Goal: Information Seeking & Learning: Check status

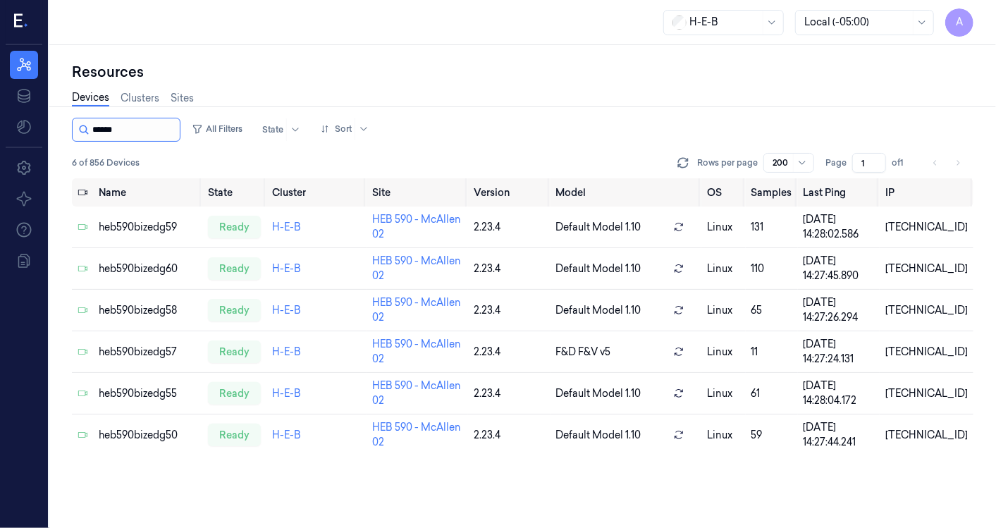
drag, startPoint x: 106, startPoint y: 125, endPoint x: 154, endPoint y: 126, distance: 47.2
click at [154, 126] on input "string" at bounding box center [134, 129] width 85 height 23
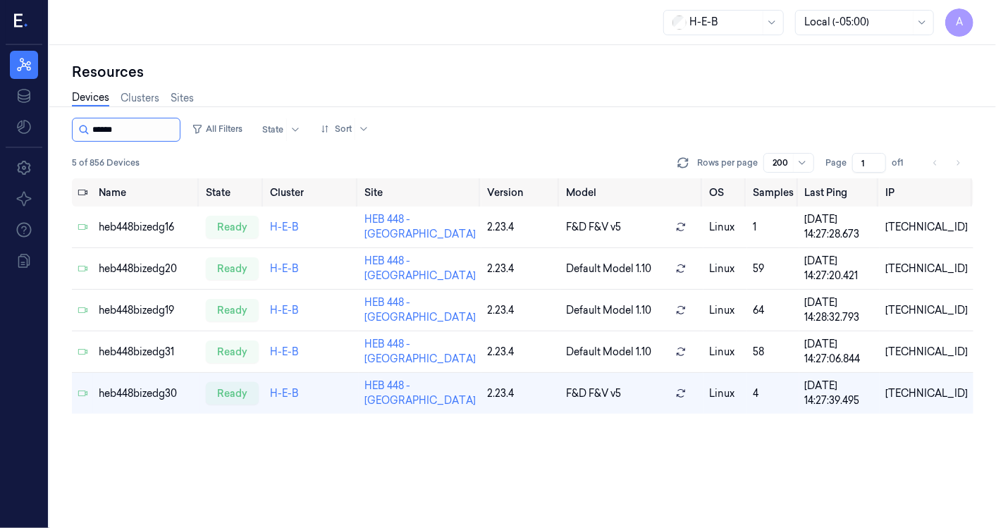
drag, startPoint x: 111, startPoint y: 129, endPoint x: 143, endPoint y: 126, distance: 32.5
click at [143, 126] on input "string" at bounding box center [134, 129] width 85 height 23
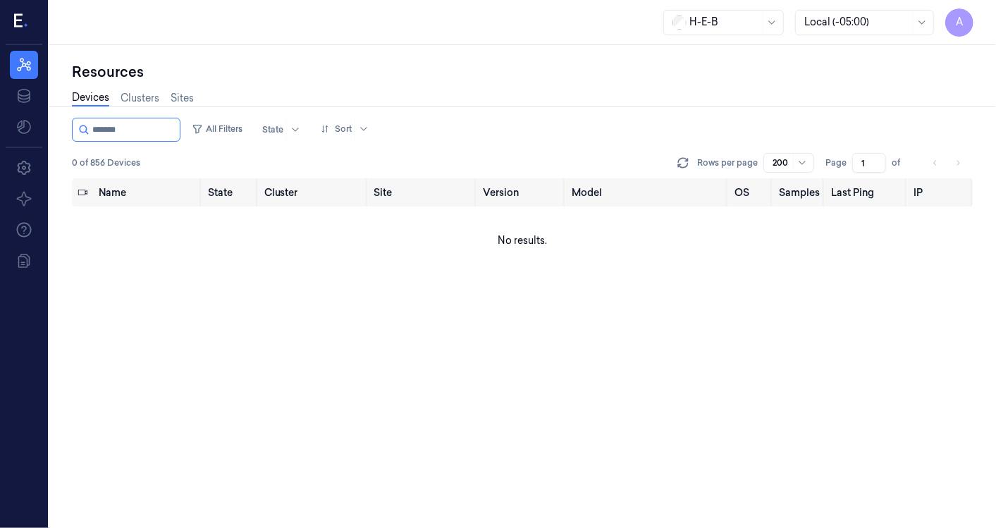
type input "******"
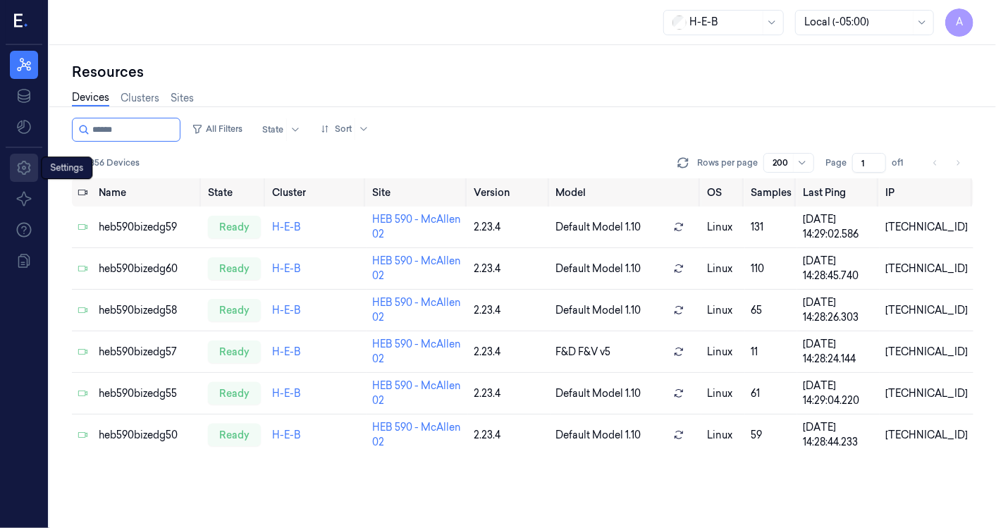
click at [23, 168] on icon at bounding box center [23, 168] width 13 height 14
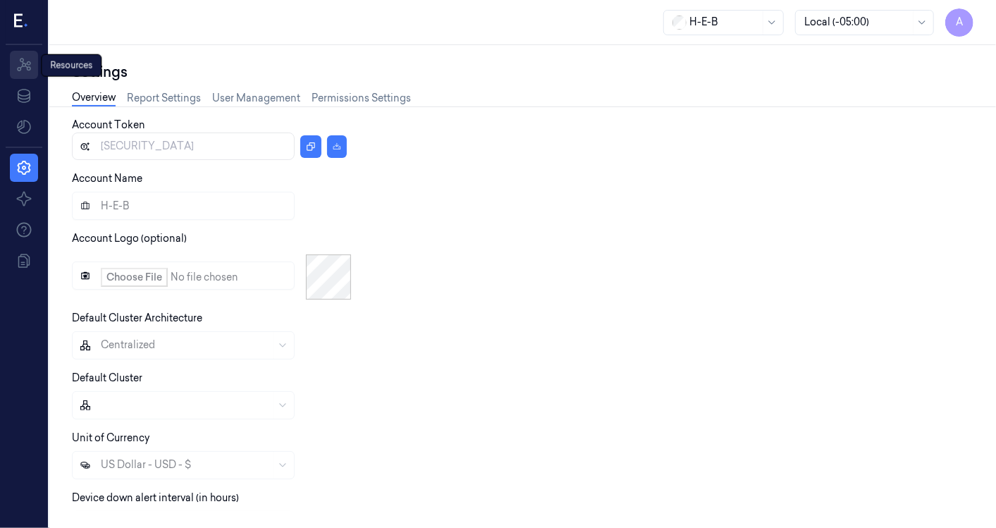
click at [25, 74] on link "Resources" at bounding box center [24, 65] width 28 height 28
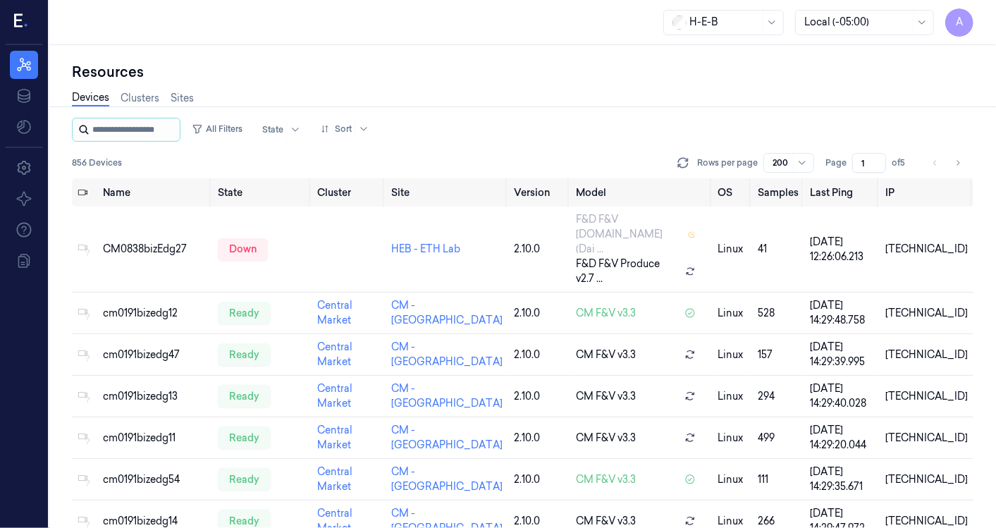
click at [139, 135] on input "string" at bounding box center [134, 129] width 85 height 23
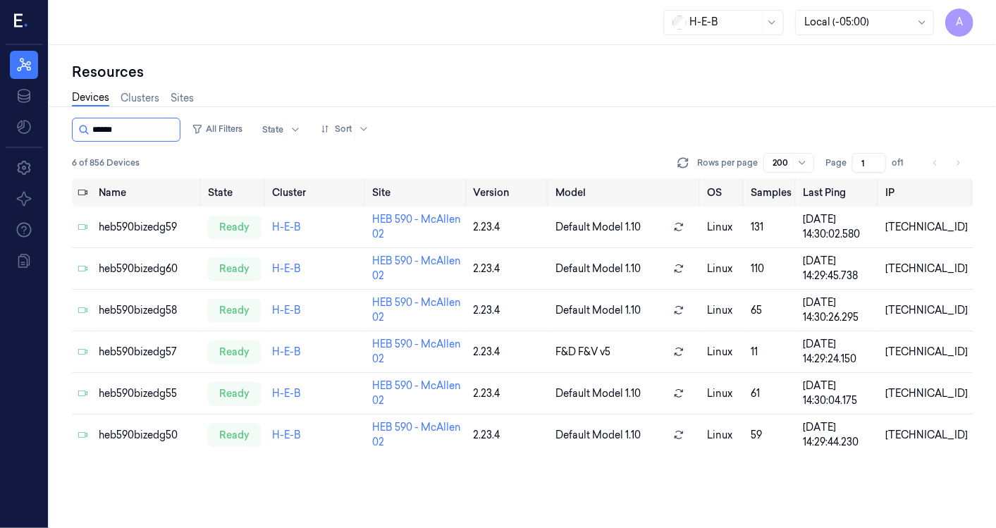
type input "******"
click at [558, 101] on div "Devices Clusters Sites" at bounding box center [523, 100] width 902 height 36
drag, startPoint x: 107, startPoint y: 128, endPoint x: 150, endPoint y: 138, distance: 44.3
click at [150, 138] on input "string" at bounding box center [134, 129] width 85 height 23
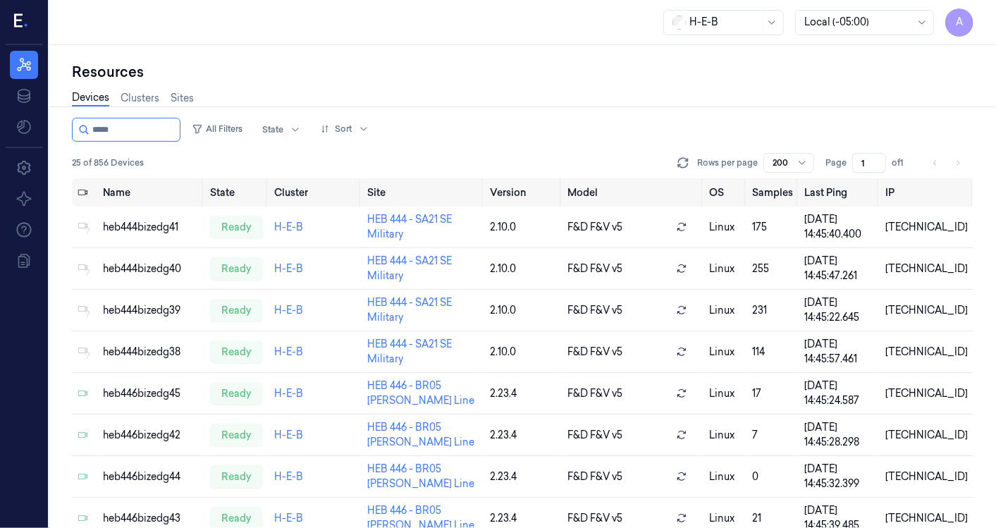
click at [880, 73] on div "Resources" at bounding box center [523, 72] width 902 height 20
drag, startPoint x: 125, startPoint y: 125, endPoint x: 114, endPoint y: 129, distance: 11.4
click at [114, 129] on input "string" at bounding box center [134, 129] width 85 height 23
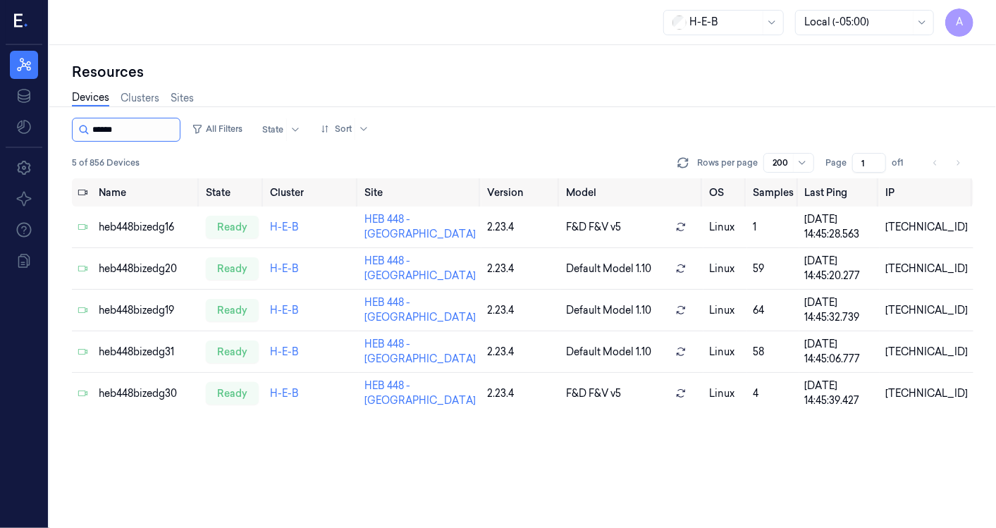
drag, startPoint x: 108, startPoint y: 127, endPoint x: 147, endPoint y: 135, distance: 39.5
click at [147, 135] on input "string" at bounding box center [134, 129] width 85 height 23
type input "******"
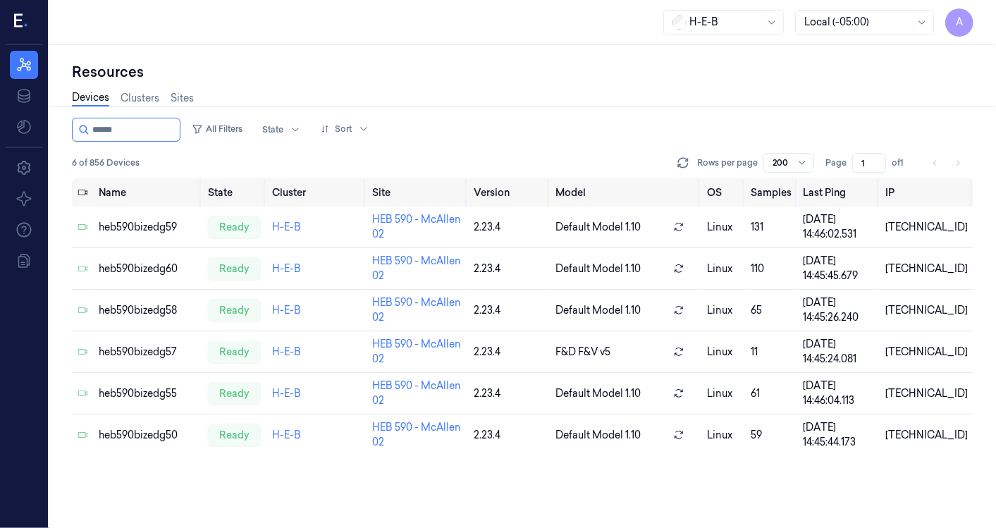
drag, startPoint x: 134, startPoint y: 133, endPoint x: 42, endPoint y: 127, distance: 91.8
click at [42, 127] on div "A Resources Data Settings About Support Documentation H-E-B Local (-05:00) A Re…" at bounding box center [498, 264] width 996 height 528
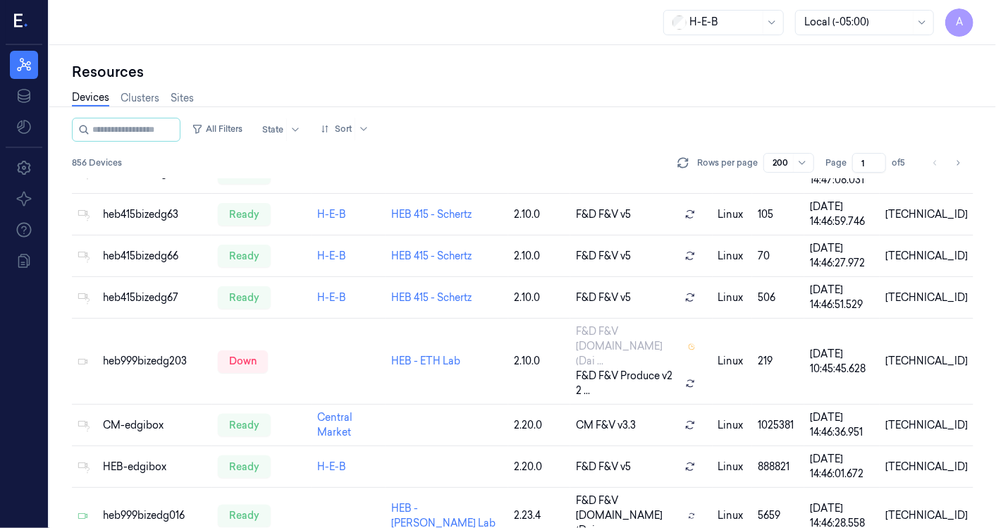
scroll to position [1432, 0]
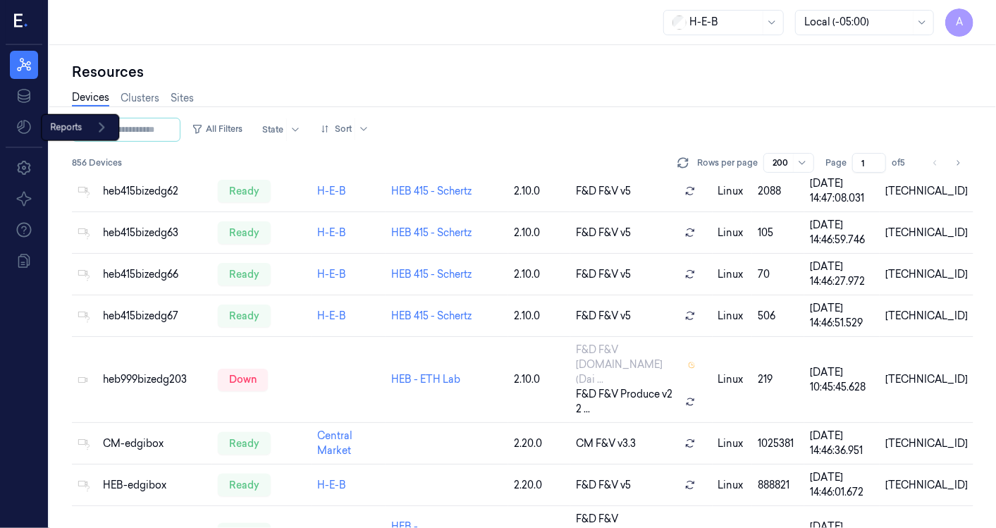
click at [59, 123] on div "Reports Reports" at bounding box center [80, 127] width 78 height 27
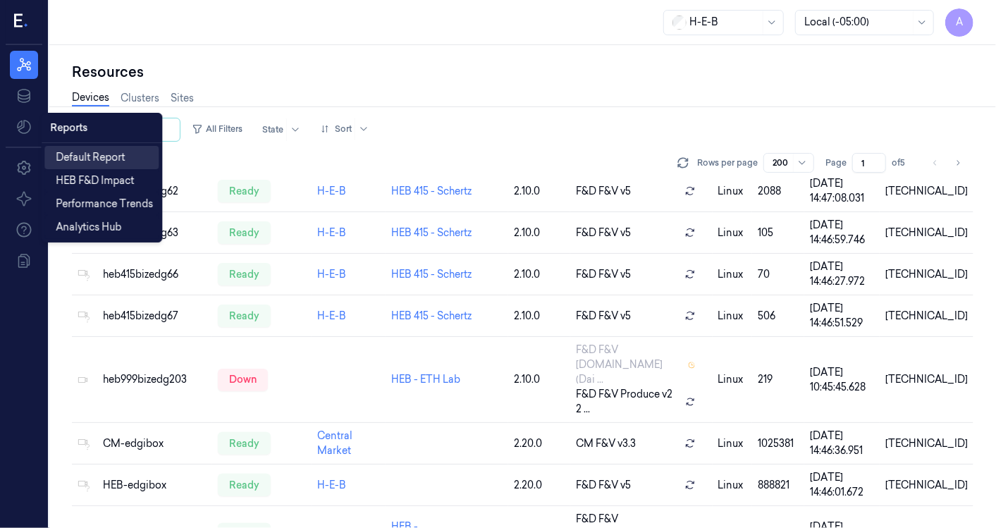
click at [92, 156] on span "Default Report" at bounding box center [90, 157] width 69 height 15
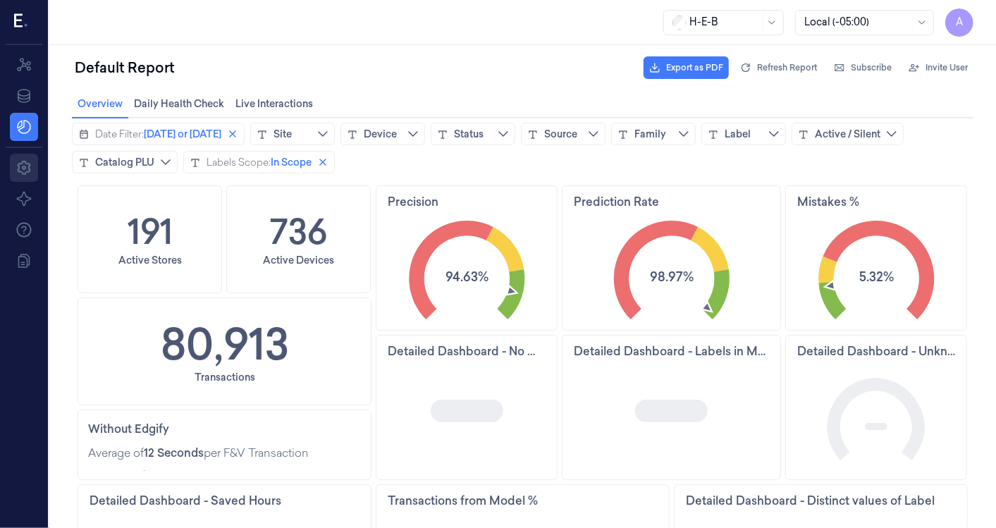
click at [28, 165] on icon at bounding box center [24, 167] width 17 height 17
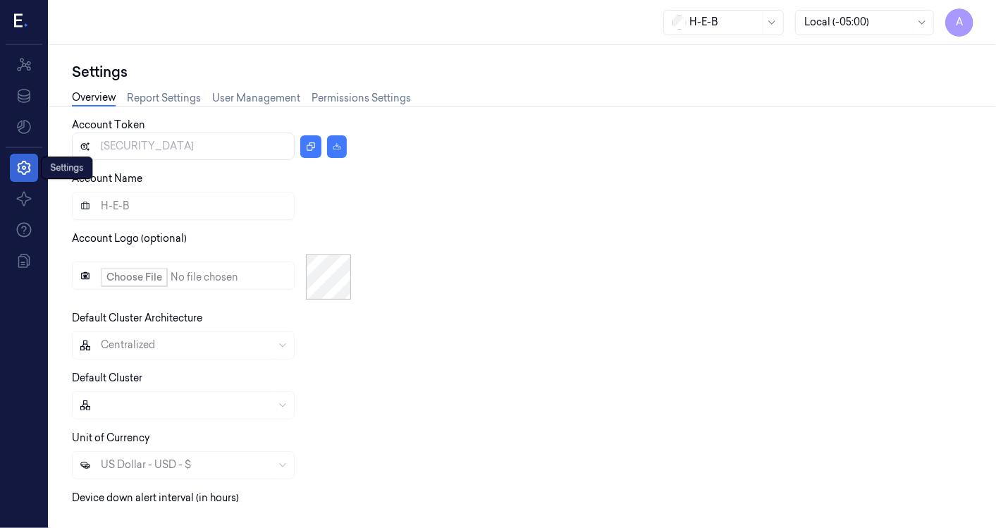
click at [29, 168] on icon at bounding box center [23, 168] width 13 height 14
click at [23, 130] on html "A Resources Data Reports Reports Settings About Support Documentation H-E-B Loc…" at bounding box center [498, 264] width 996 height 528
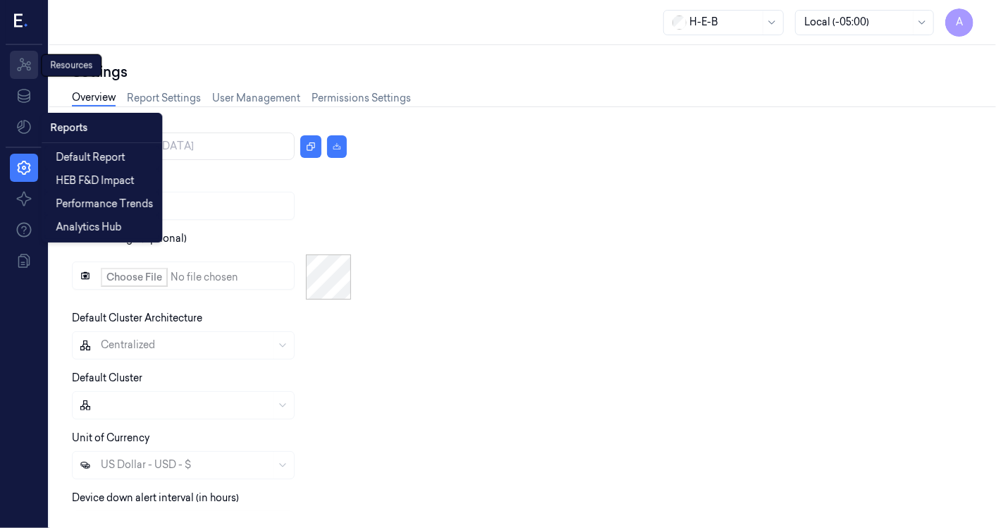
click at [14, 61] on html "A Resources Resources Resources Data Settings About Support Documentation H-E-B…" at bounding box center [498, 264] width 996 height 528
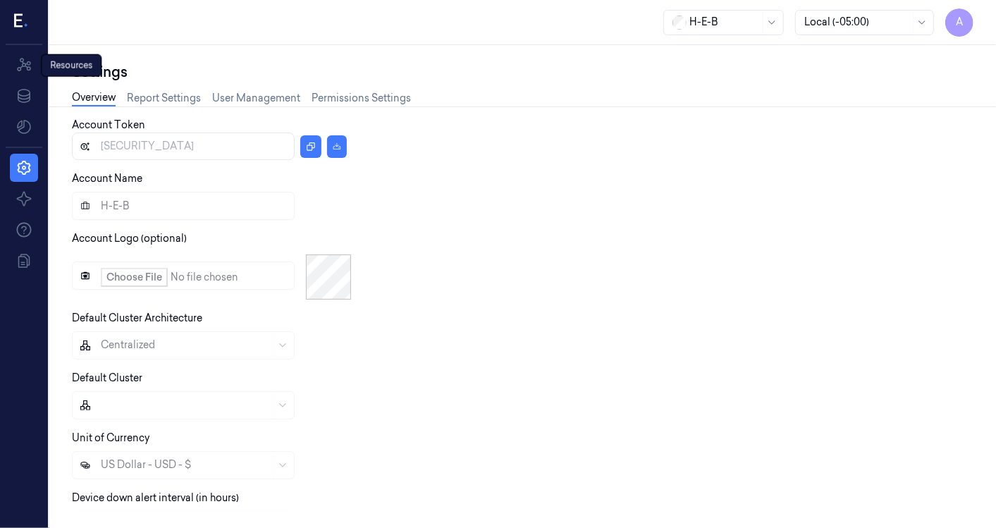
click at [75, 67] on div "Resources Resources" at bounding box center [71, 65] width 61 height 23
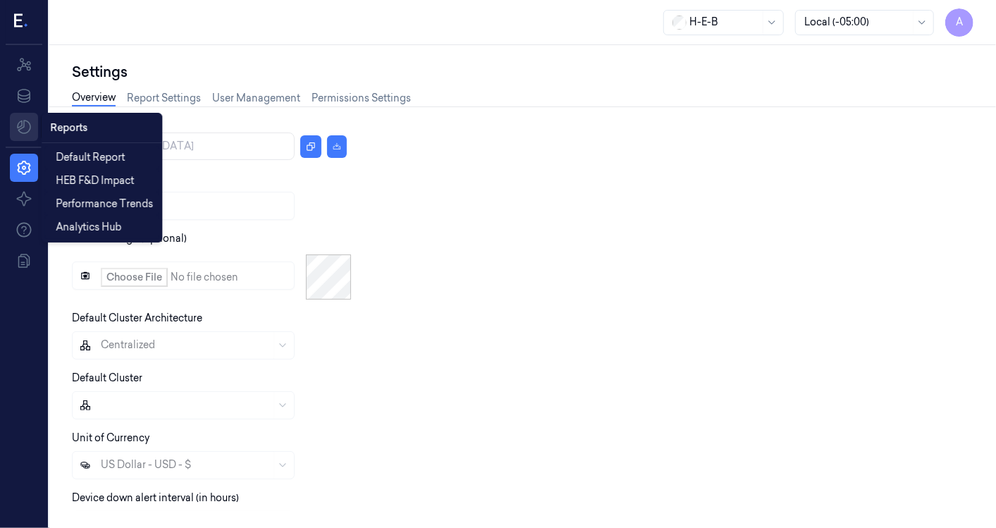
click at [25, 122] on html "A Resources Data Reports Reports Settings About Support Documentation H-E-B Loc…" at bounding box center [498, 264] width 996 height 528
click at [27, 101] on html "A Resources Data Data Data Settings About Support Documentation H-E-B Local (-0…" at bounding box center [498, 264] width 996 height 528
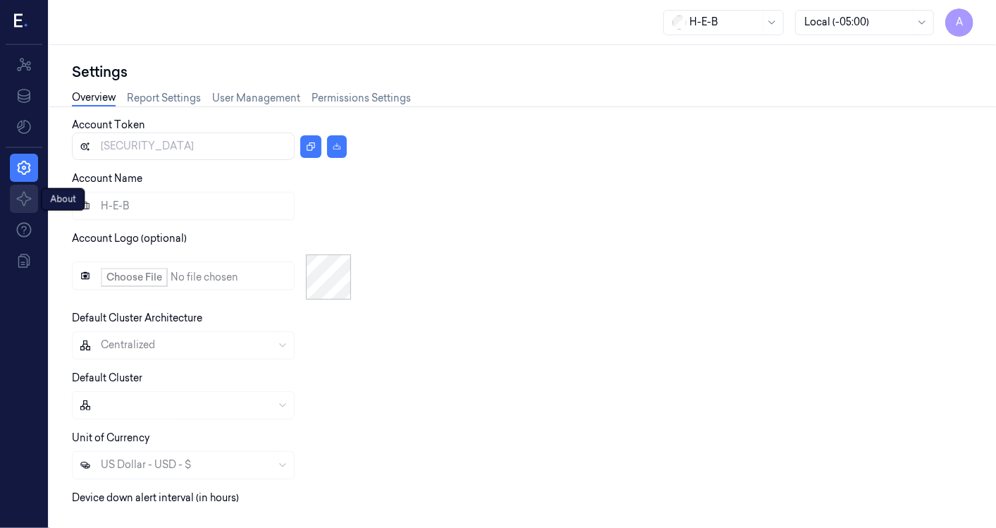
click at [28, 198] on icon at bounding box center [24, 198] width 17 height 17
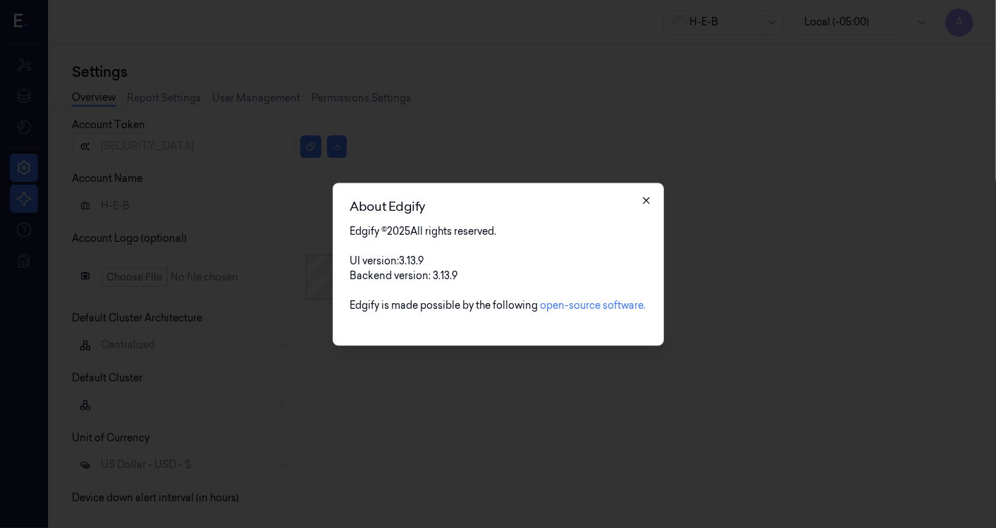
click at [651, 199] on icon "button" at bounding box center [646, 200] width 11 height 11
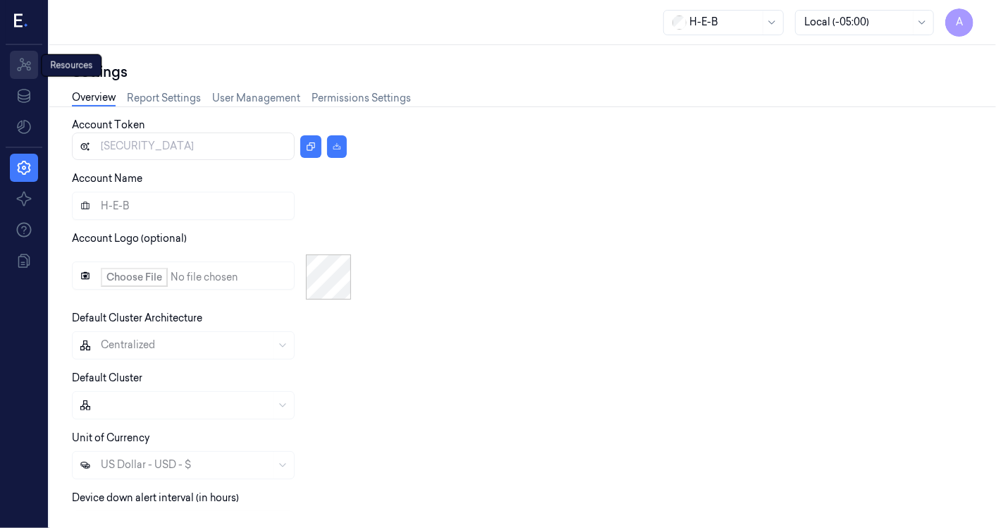
click at [30, 62] on icon at bounding box center [24, 64] width 14 height 13
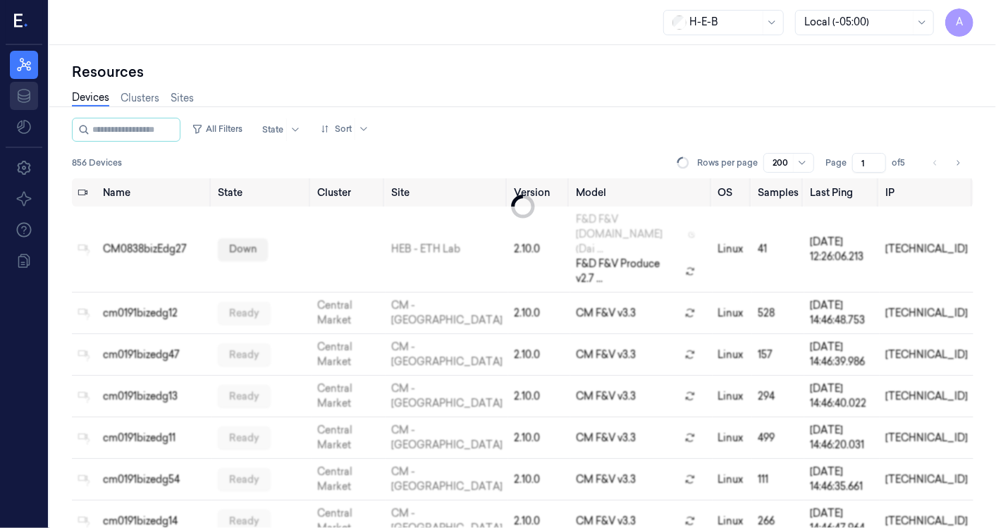
click at [26, 87] on icon at bounding box center [24, 95] width 17 height 17
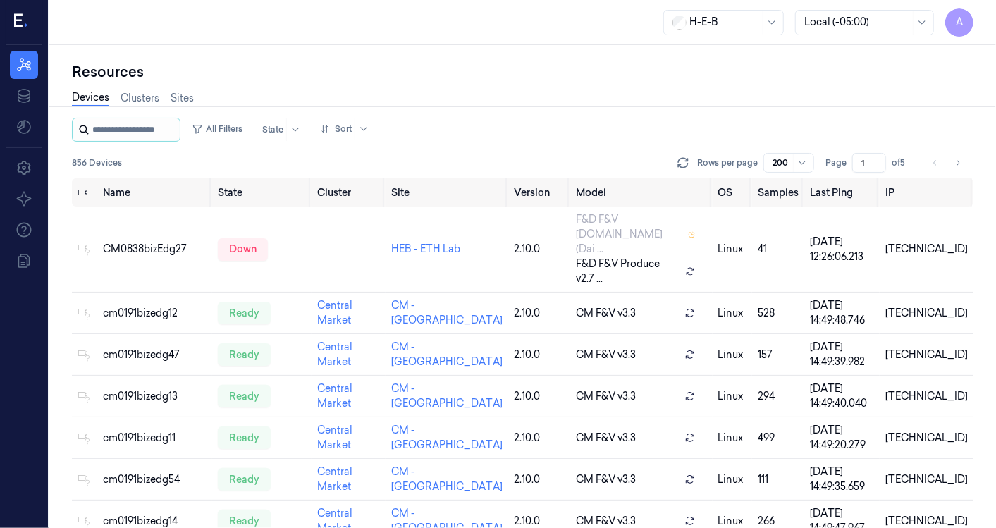
click at [160, 133] on input "string" at bounding box center [134, 129] width 85 height 23
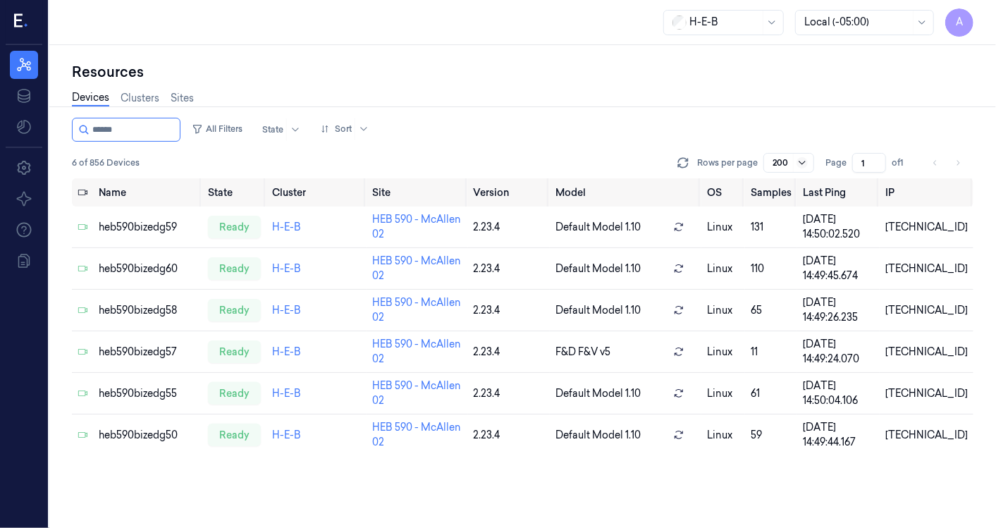
type input "******"
click at [805, 157] on icon at bounding box center [802, 162] width 11 height 11
click at [782, 188] on div "50" at bounding box center [780, 190] width 12 height 15
drag, startPoint x: 106, startPoint y: 132, endPoint x: 192, endPoint y: 112, distance: 88.9
click at [192, 112] on div "Resources Devices Clusters Sites All Filters State Sort 6 of 856 Devices Rows p…" at bounding box center [523, 295] width 902 height 466
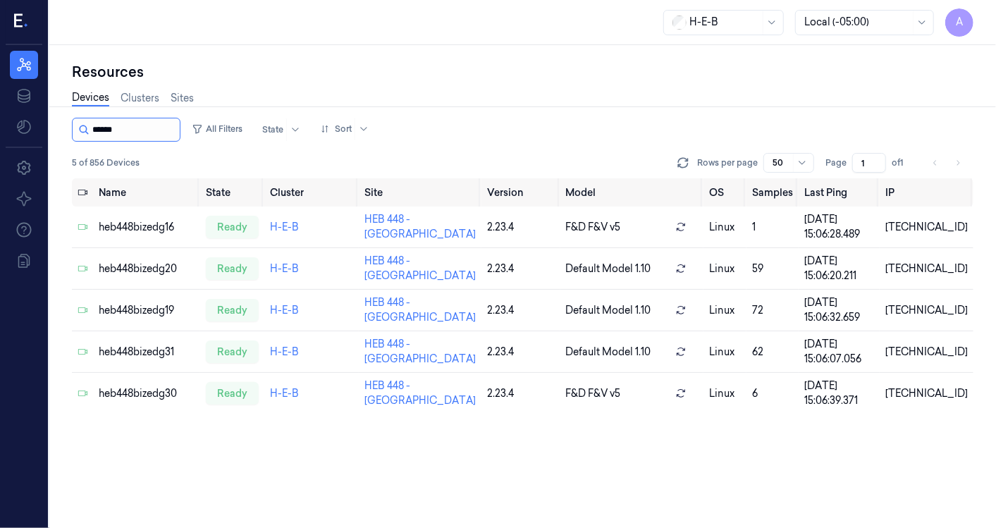
drag, startPoint x: 109, startPoint y: 130, endPoint x: 156, endPoint y: 120, distance: 48.4
click at [156, 120] on input "string" at bounding box center [134, 129] width 85 height 23
type input "******"
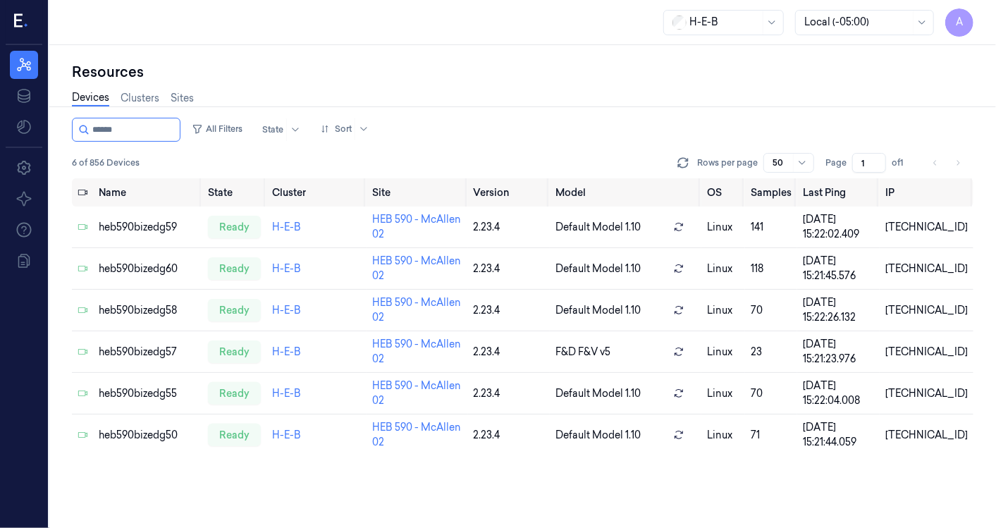
drag, startPoint x: 127, startPoint y: 132, endPoint x: 62, endPoint y: 127, distance: 65.0
click at [62, 127] on div "Resources Devices Clusters Sites All Filters State Sort 6 of 856 Devices Rows p…" at bounding box center [522, 286] width 947 height 483
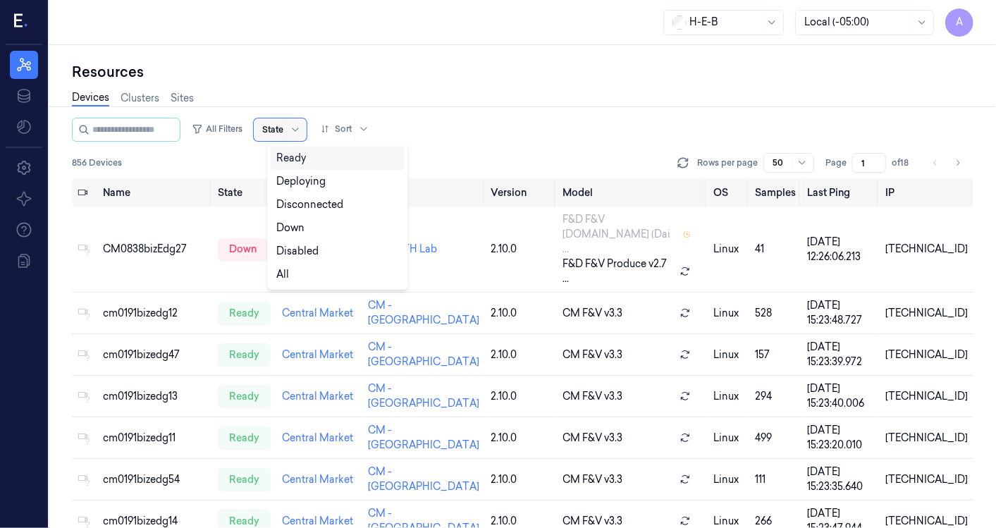
click at [283, 128] on div at bounding box center [272, 129] width 21 height 13
click at [291, 228] on div "Down" at bounding box center [290, 228] width 28 height 15
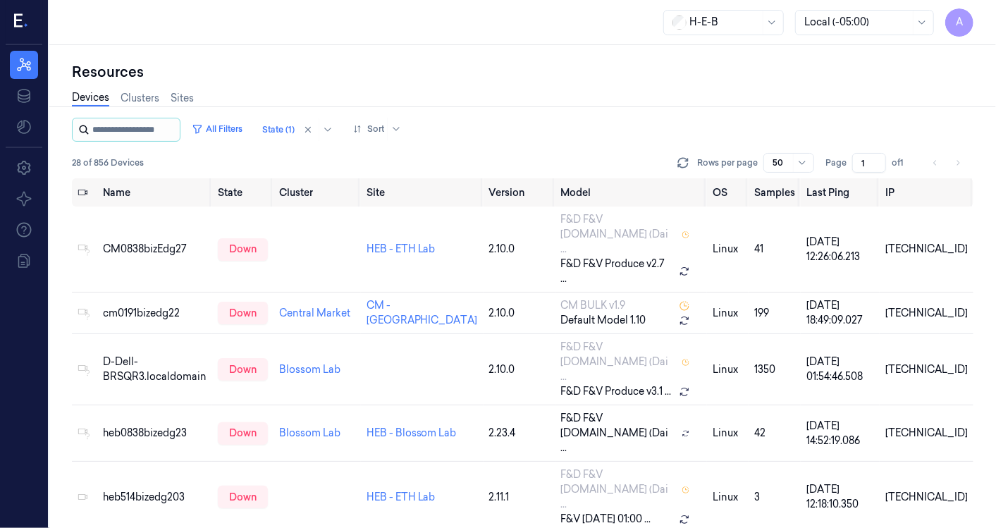
click at [133, 128] on input "string" at bounding box center [134, 129] width 85 height 23
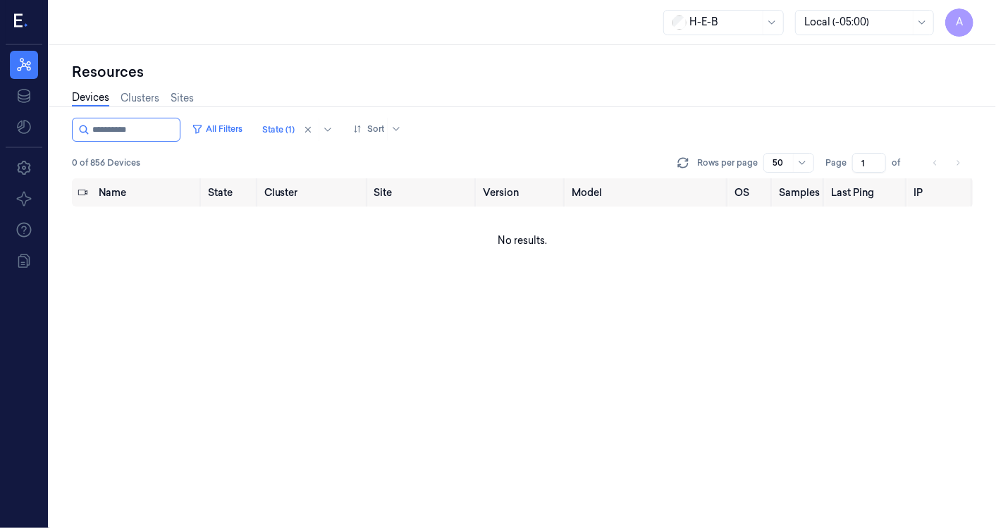
type input "**********"
drag, startPoint x: 142, startPoint y: 130, endPoint x: 0, endPoint y: 152, distance: 144.2
click at [0, 153] on html "A Resources Data Settings Settings Settings About Support Documentation H-E-B L…" at bounding box center [498, 264] width 996 height 528
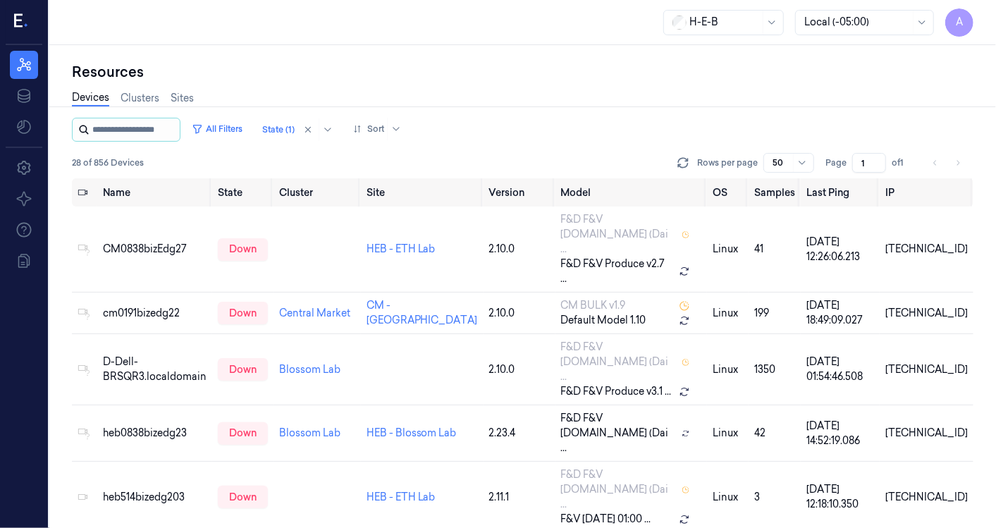
click at [136, 134] on input "string" at bounding box center [134, 129] width 85 height 23
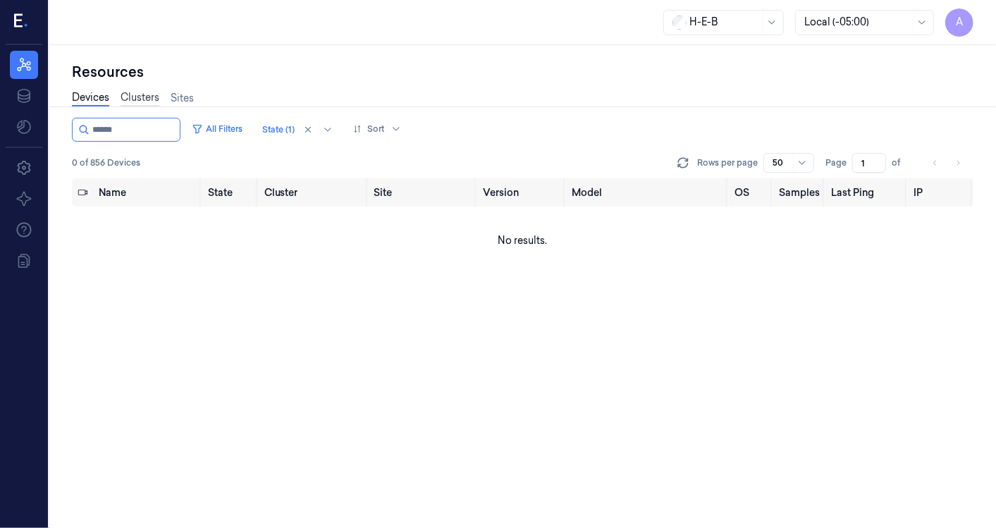
type input "******"
click at [147, 96] on link "Clusters" at bounding box center [140, 98] width 39 height 16
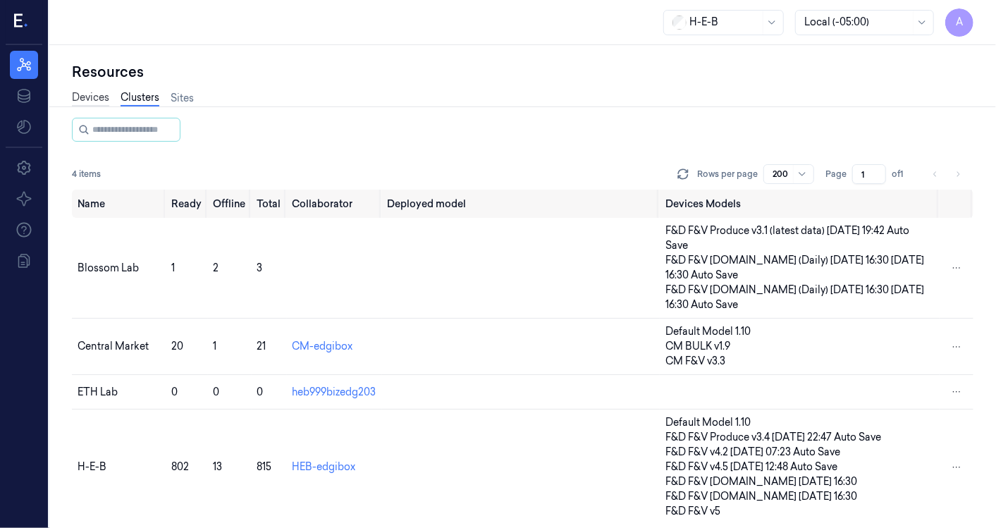
click at [97, 97] on link "Devices" at bounding box center [90, 98] width 37 height 16
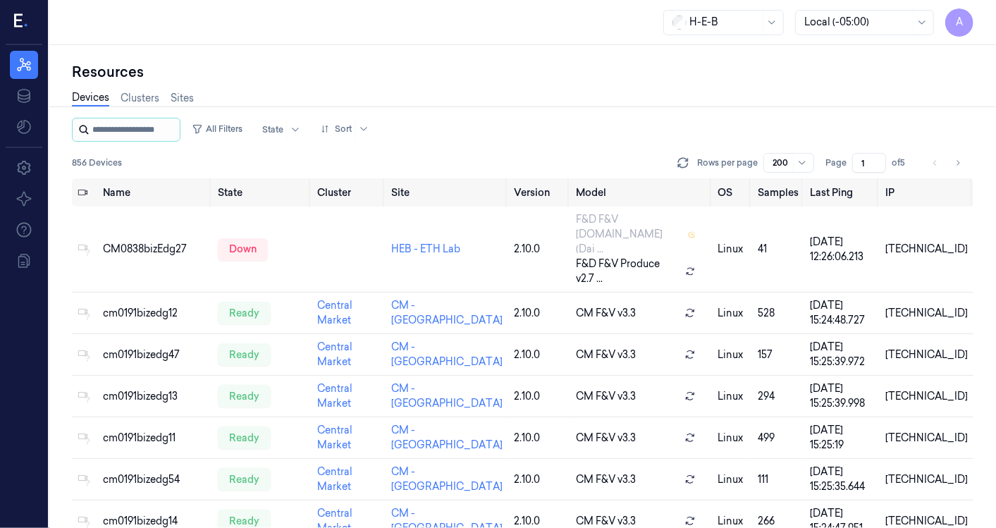
click at [131, 128] on input "string" at bounding box center [134, 129] width 85 height 23
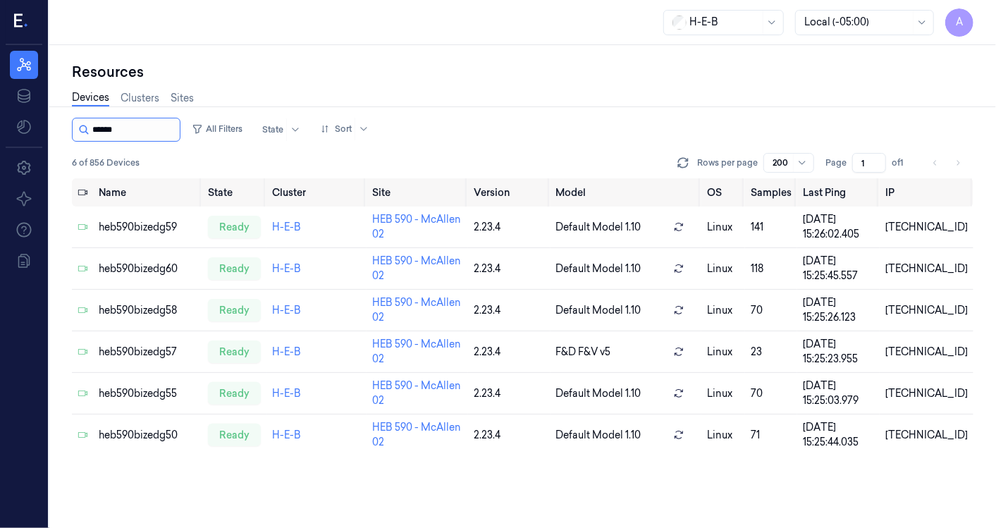
type input "******"
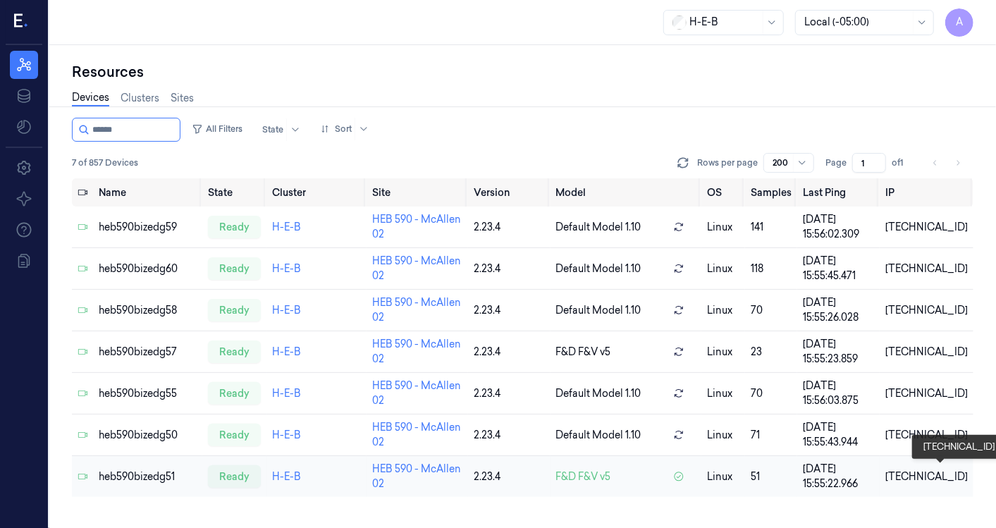
click at [938, 469] on div "10.59.2.51" at bounding box center [926, 476] width 82 height 15
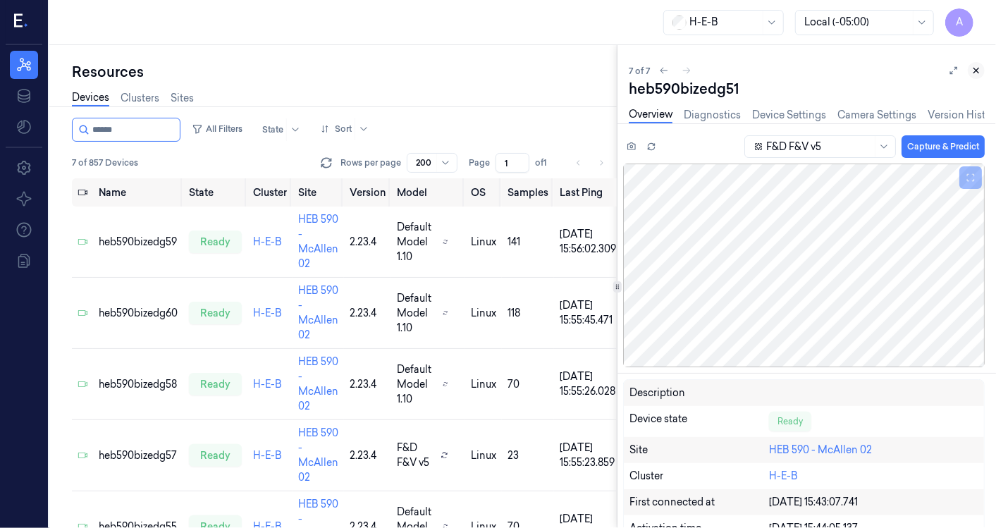
click at [981, 66] on icon at bounding box center [976, 71] width 10 height 10
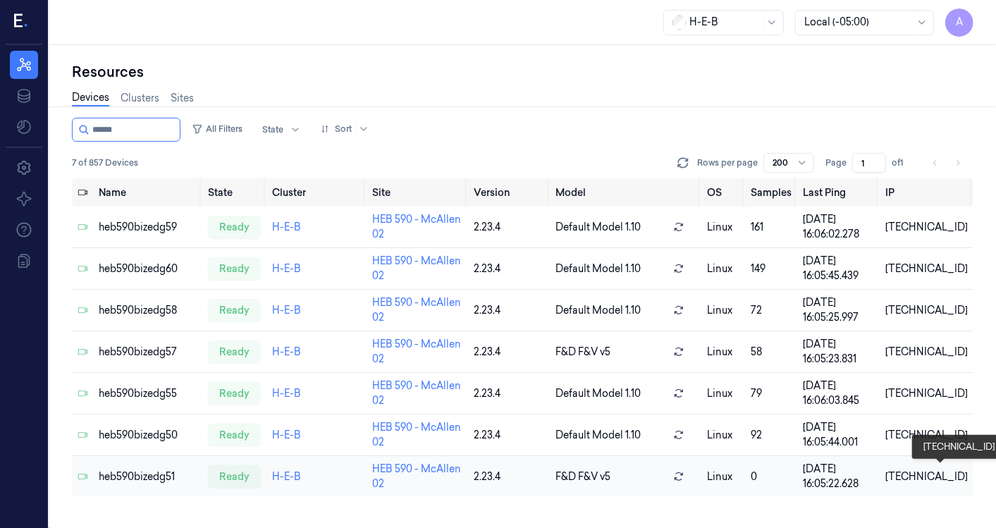
click at [927, 473] on div "10.59.2.51" at bounding box center [926, 476] width 82 height 15
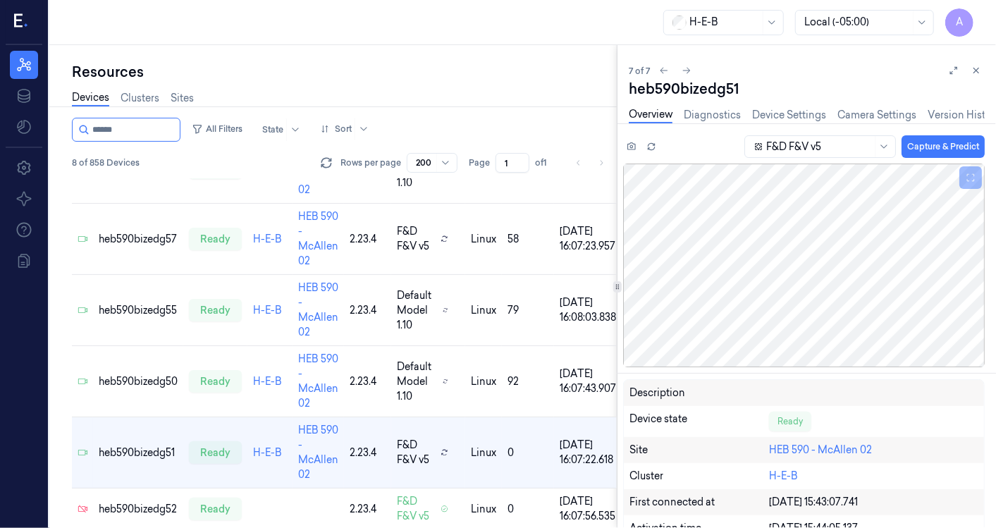
scroll to position [231, 0]
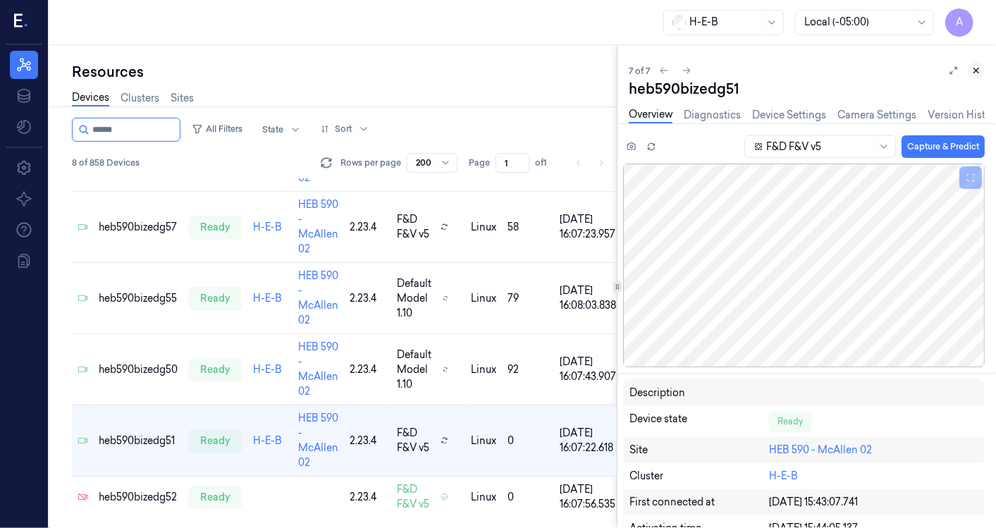
click at [978, 65] on button at bounding box center [976, 70] width 17 height 17
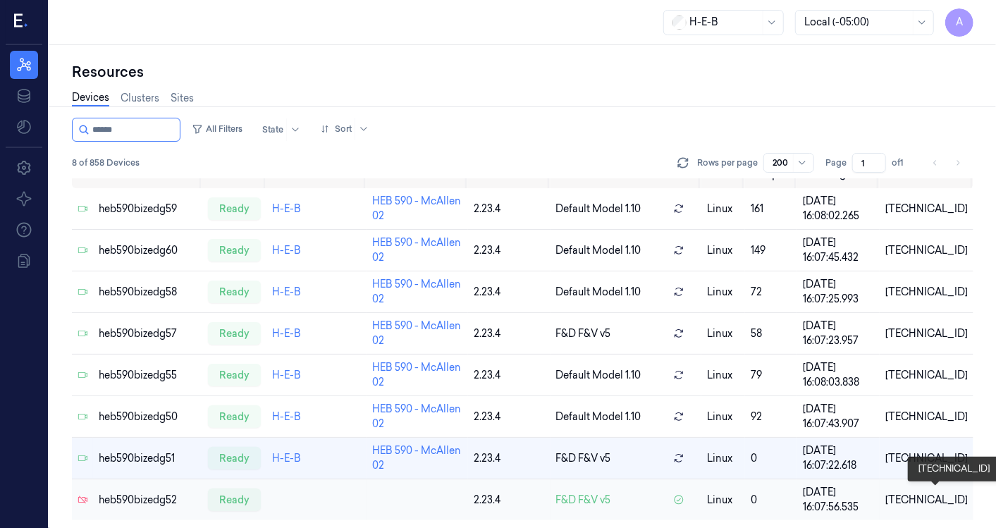
click at [936, 494] on div "10.59.2.52" at bounding box center [926, 500] width 82 height 15
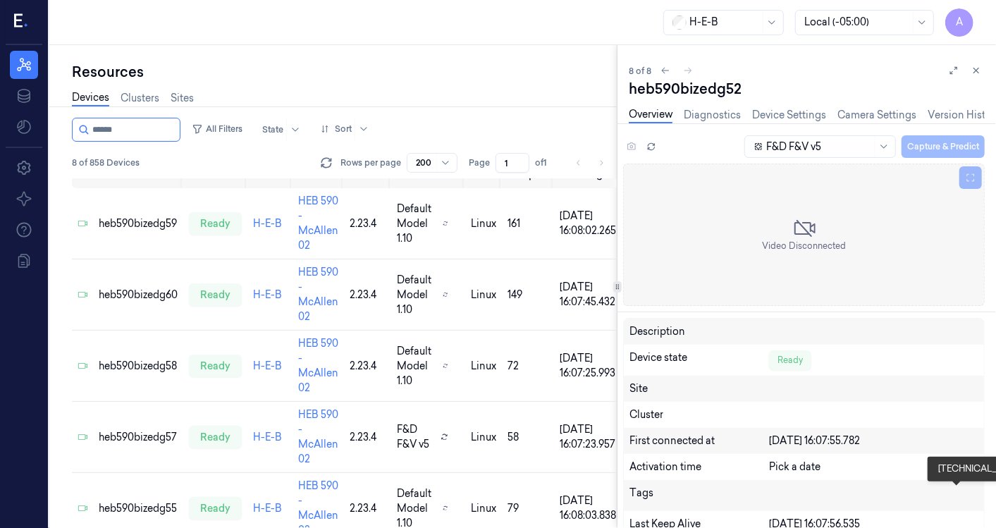
scroll to position [231, 0]
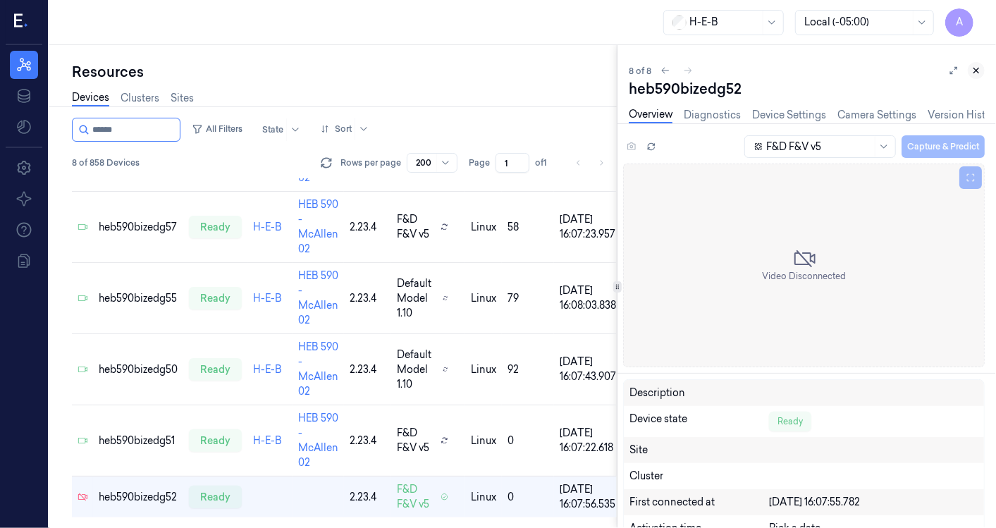
click at [978, 63] on button at bounding box center [976, 70] width 17 height 17
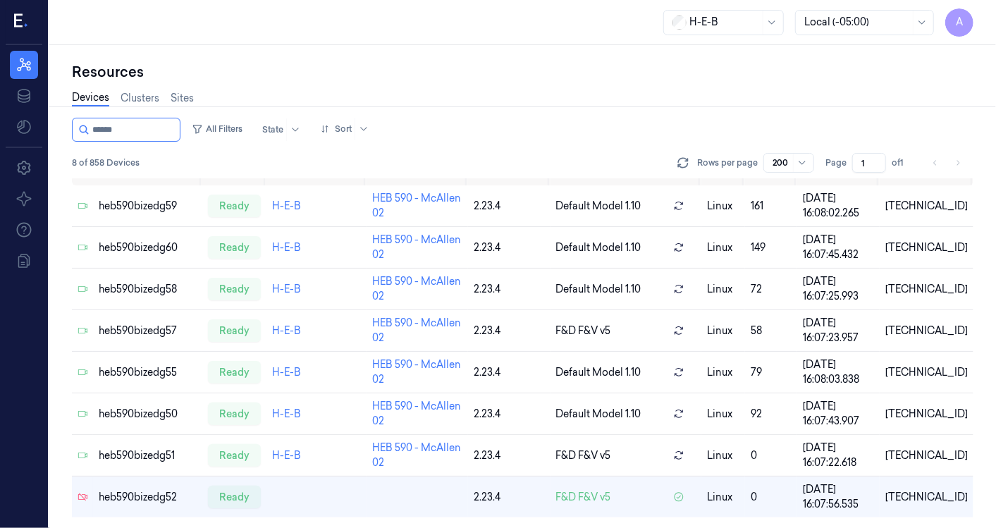
scroll to position [18, 0]
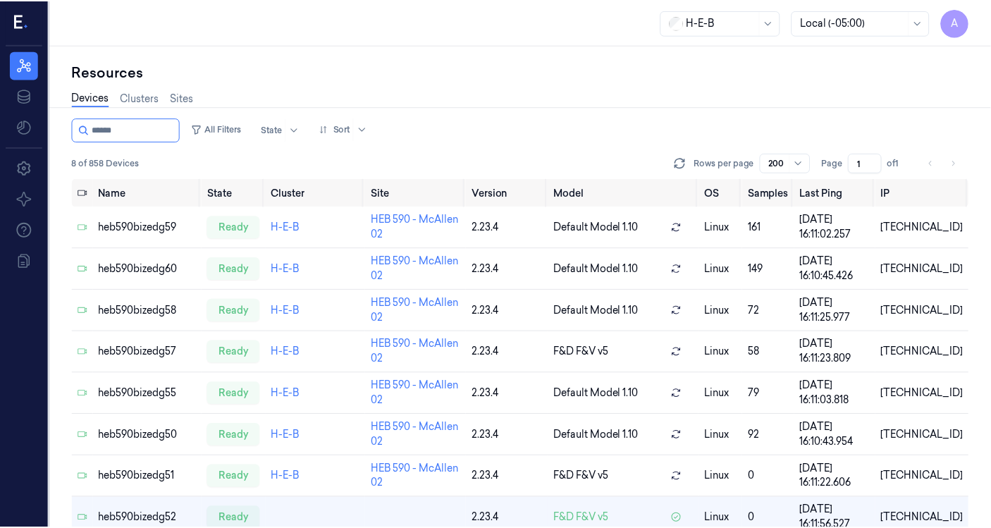
scroll to position [18, 0]
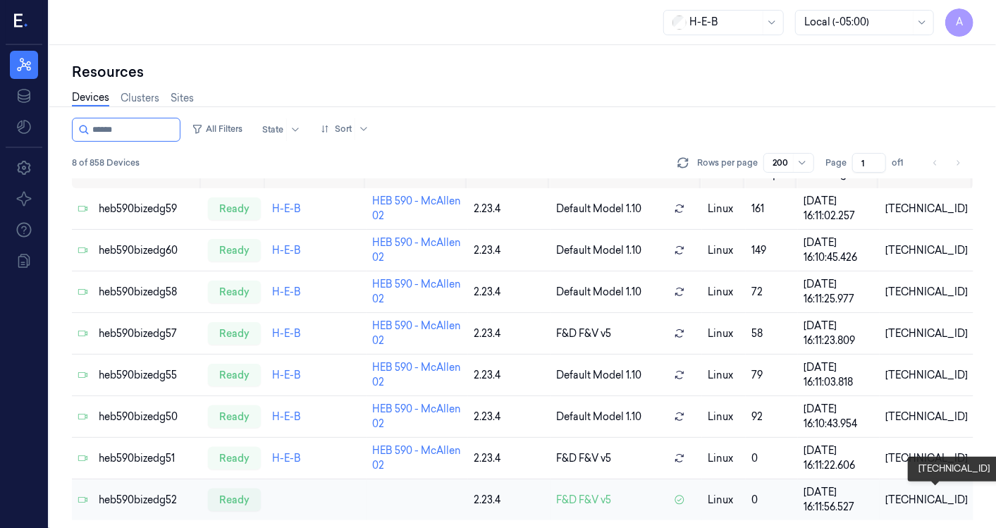
click at [932, 493] on div "[TECHNICAL_ID]" at bounding box center [926, 500] width 82 height 15
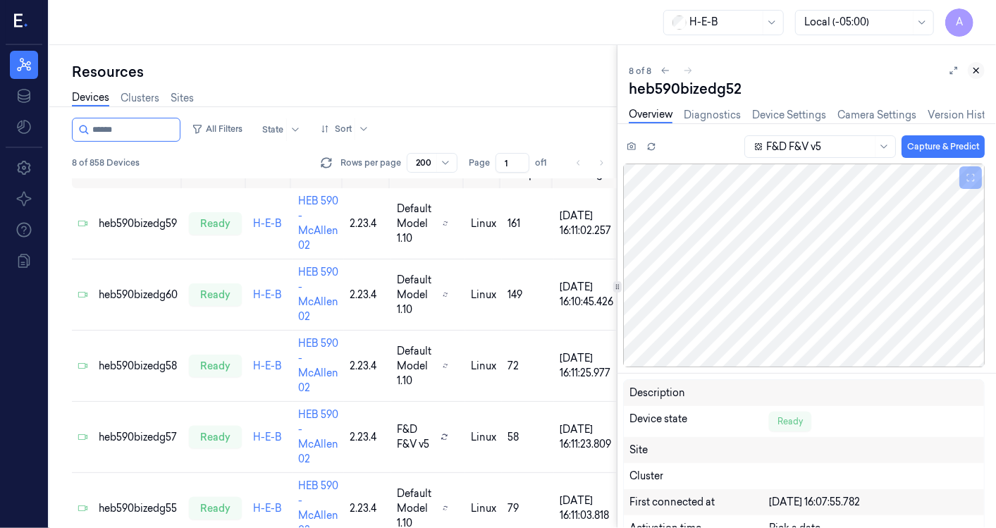
click at [979, 66] on icon at bounding box center [976, 71] width 10 height 10
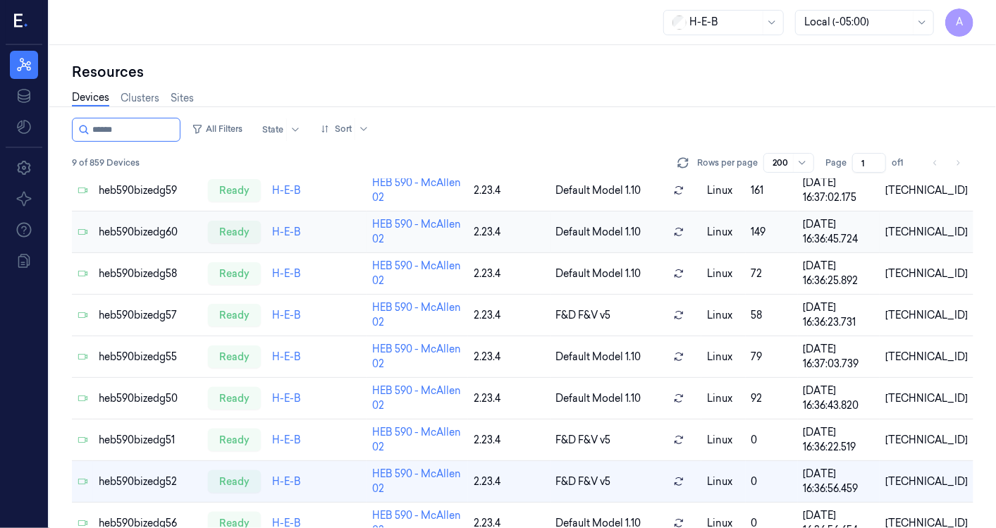
scroll to position [60, 0]
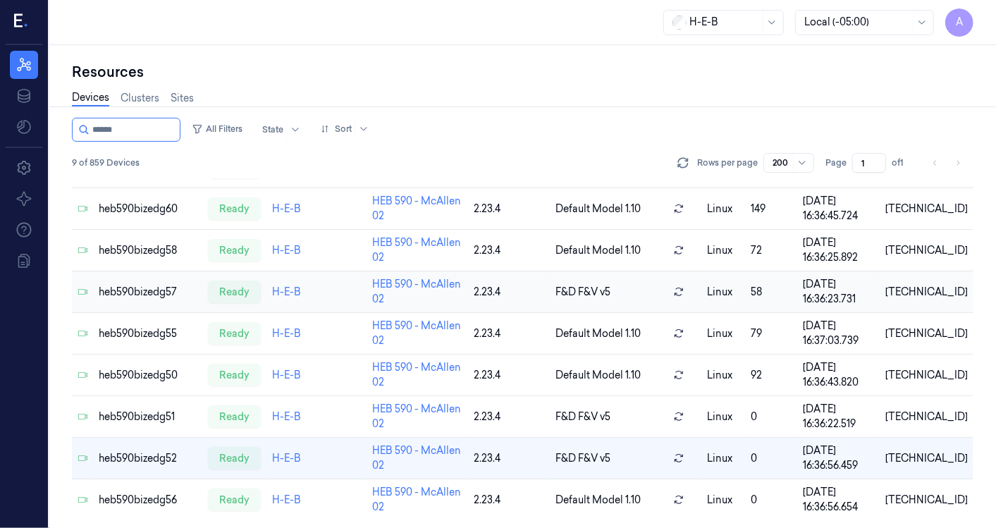
drag, startPoint x: 398, startPoint y: 238, endPoint x: 201, endPoint y: 285, distance: 202.9
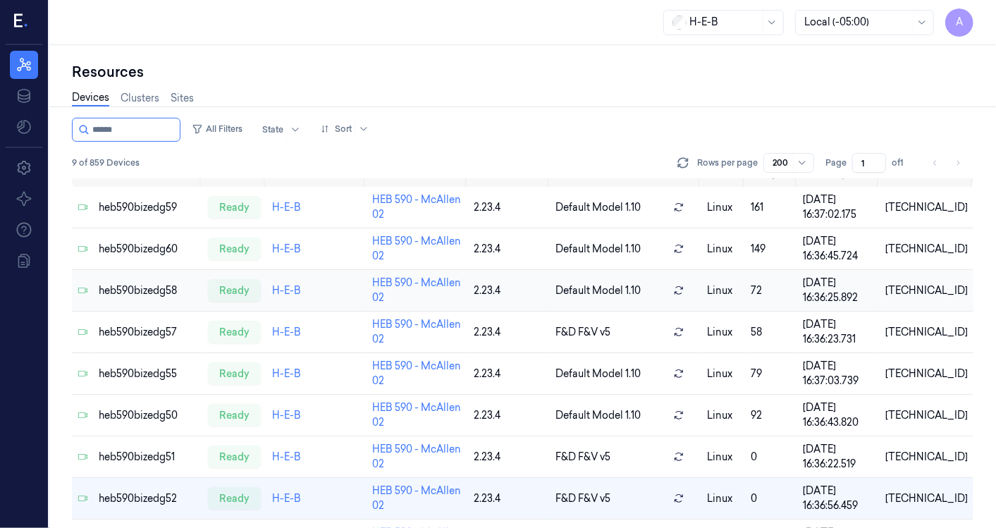
scroll to position [0, 0]
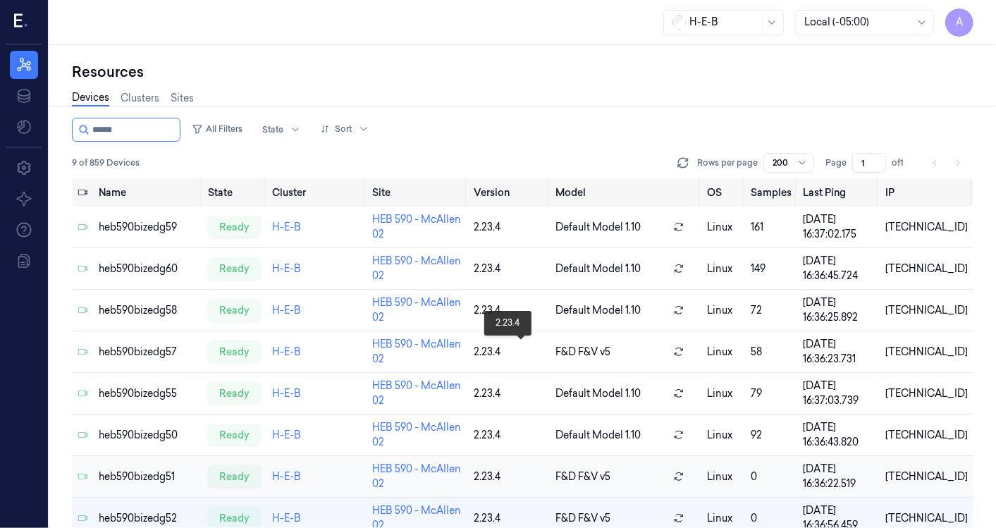
click at [145, 456] on td "heb590bizedg51" at bounding box center [147, 477] width 109 height 42
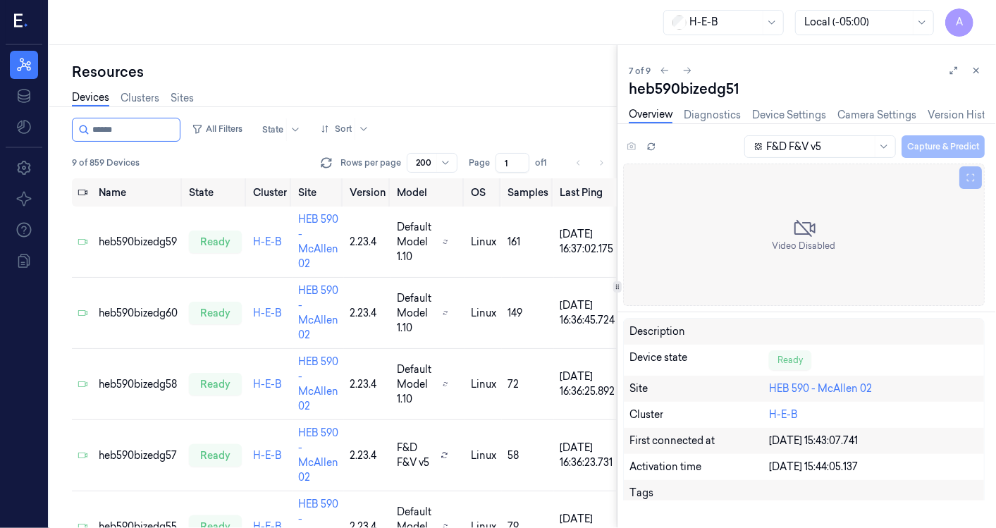
scroll to position [60, 0]
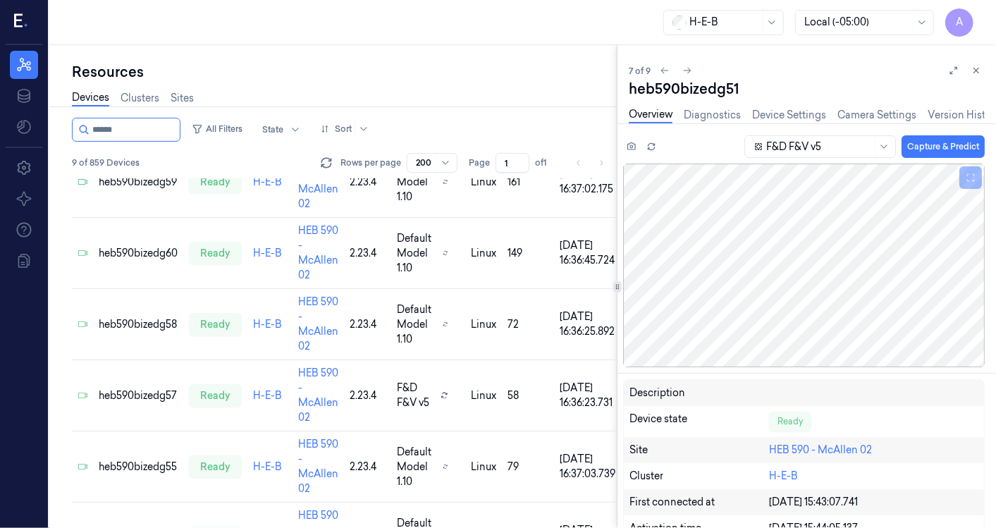
click at [970, 60] on div "7 of 9 heb590bizedg51 Overview Diagnostics Device Settings Camera Settings Vers…" at bounding box center [807, 286] width 379 height 483
click at [981, 68] on icon at bounding box center [976, 71] width 10 height 10
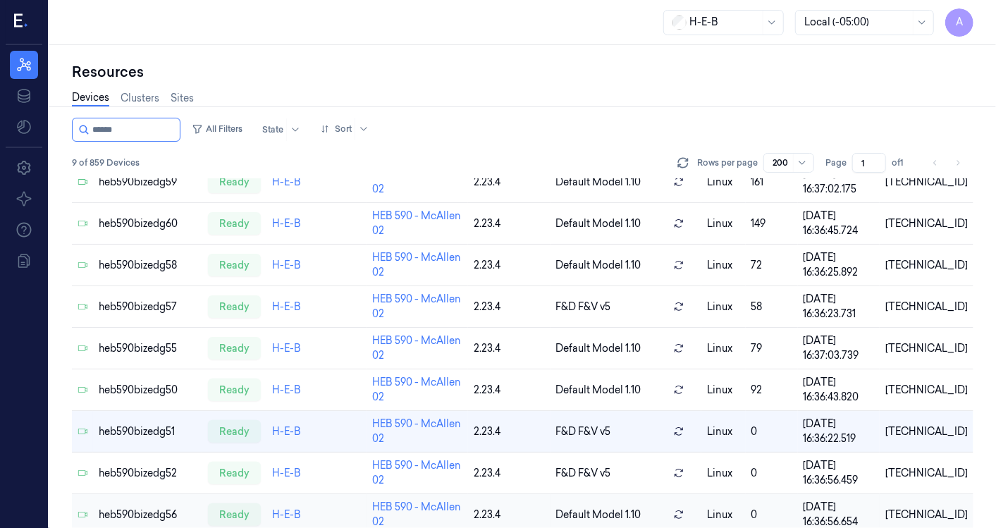
click at [916, 502] on td "10.59.2.56" at bounding box center [927, 515] width 94 height 42
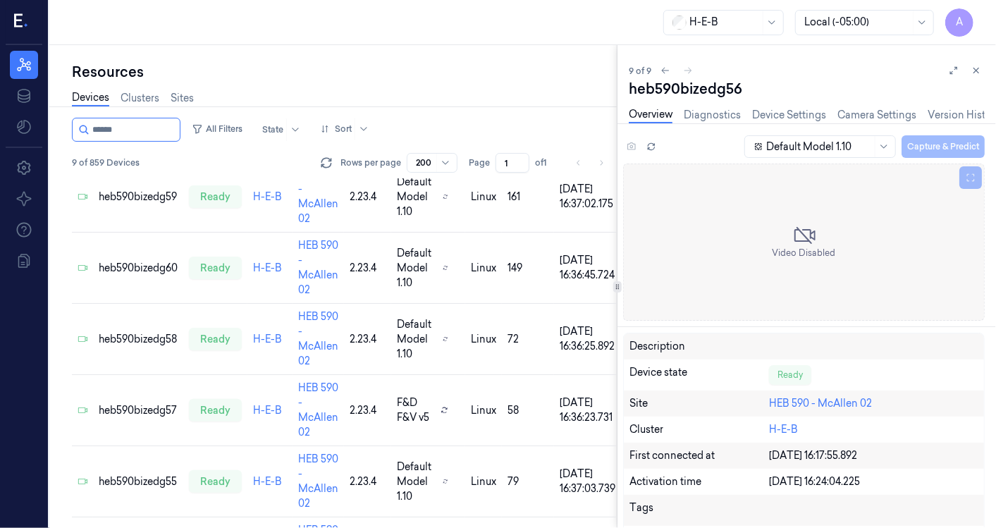
scroll to position [60, 0]
